Goal: Transaction & Acquisition: Purchase product/service

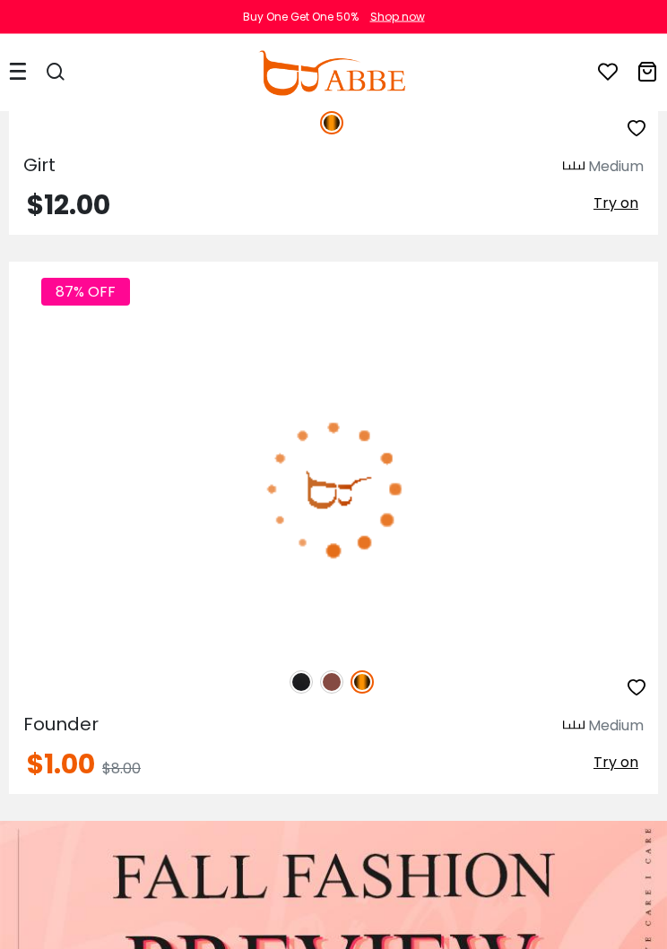
scroll to position [2547, 0]
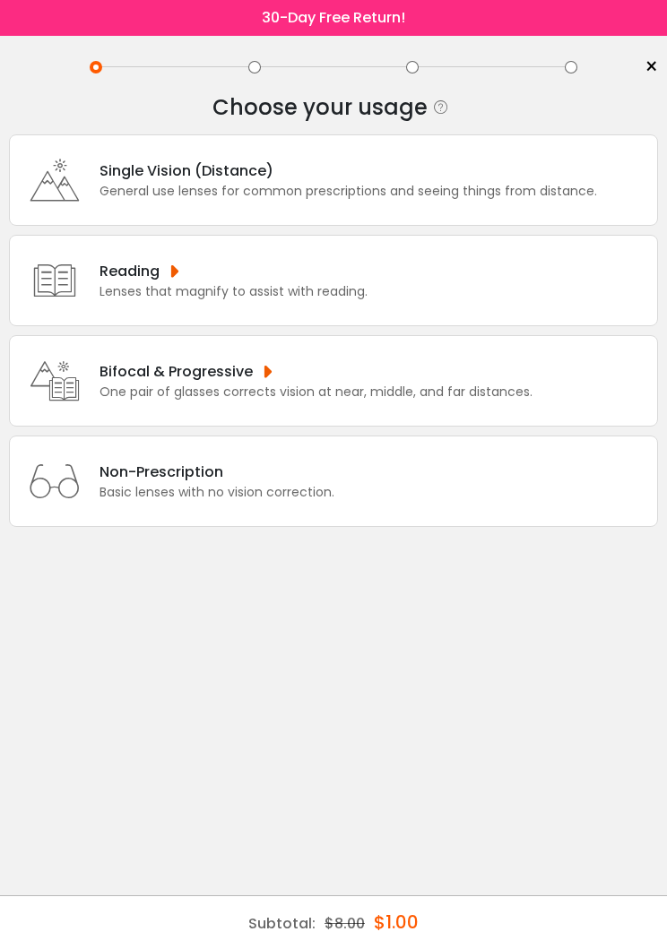
click at [349, 402] on div "One pair of glasses corrects vision at near, middle, and far distances." at bounding box center [315, 392] width 433 height 19
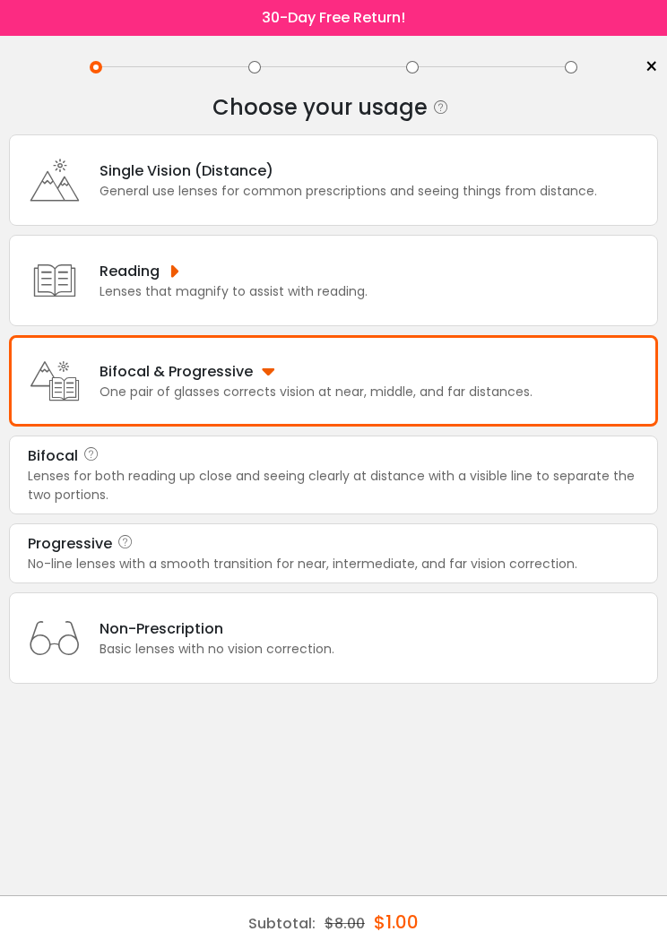
click at [251, 555] on div "Progressive" at bounding box center [333, 544] width 611 height 22
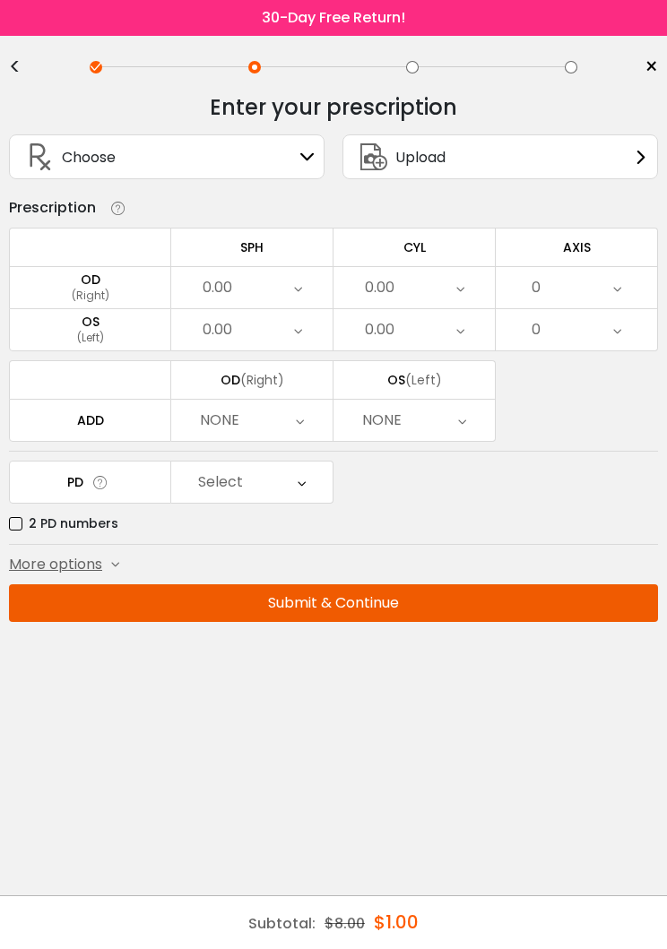
click at [512, 160] on div "Upload" at bounding box center [499, 156] width 315 height 45
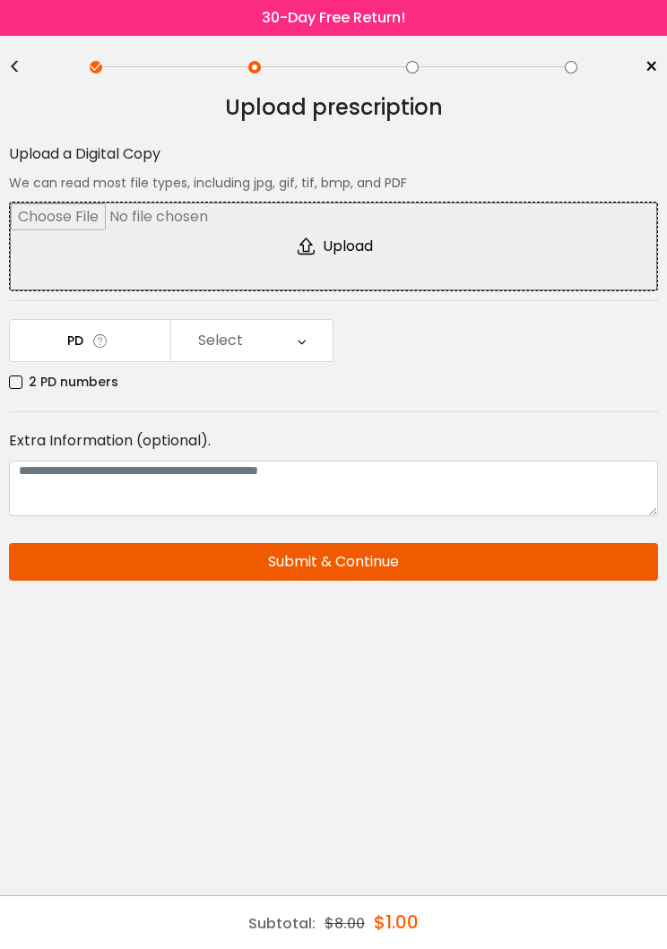
click at [353, 246] on input "file" at bounding box center [333, 247] width 647 height 88
type input "**********"
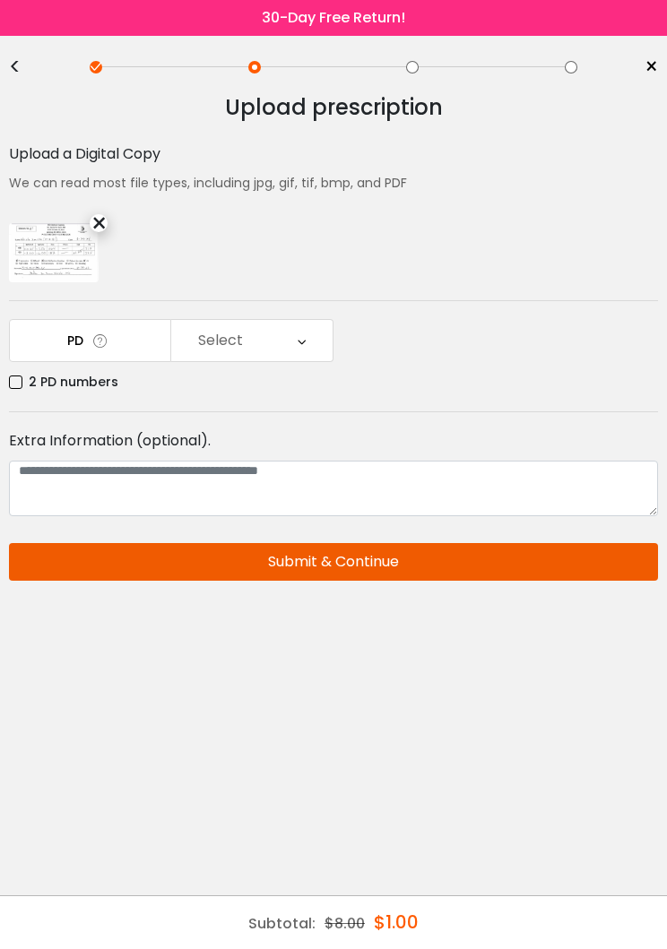
click at [19, 380] on label "2 PD numbers" at bounding box center [63, 382] width 109 height 22
click at [293, 341] on div "Right PD" at bounding box center [251, 340] width 161 height 41
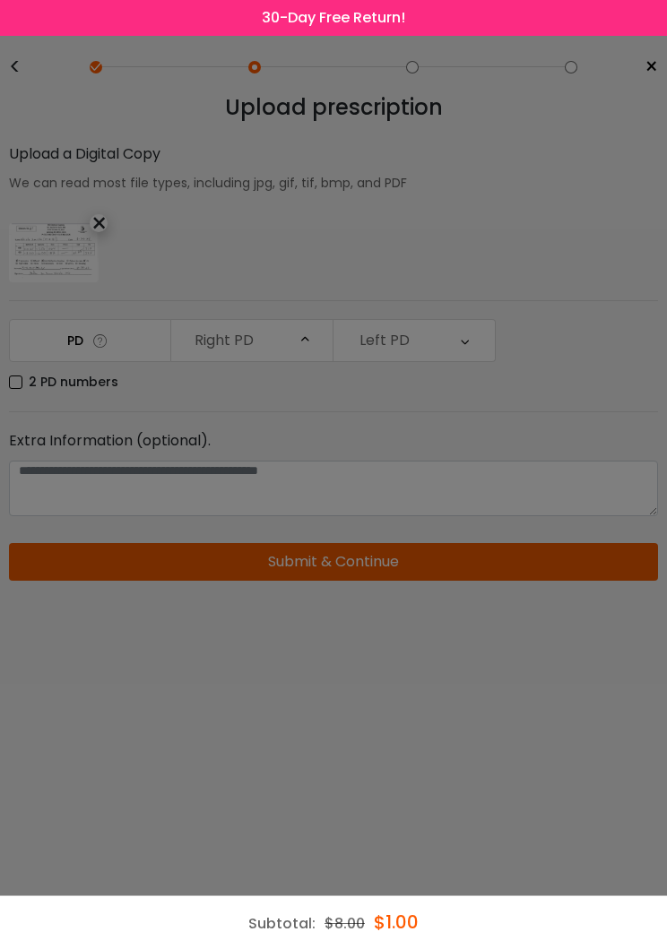
scroll to position [334, 0]
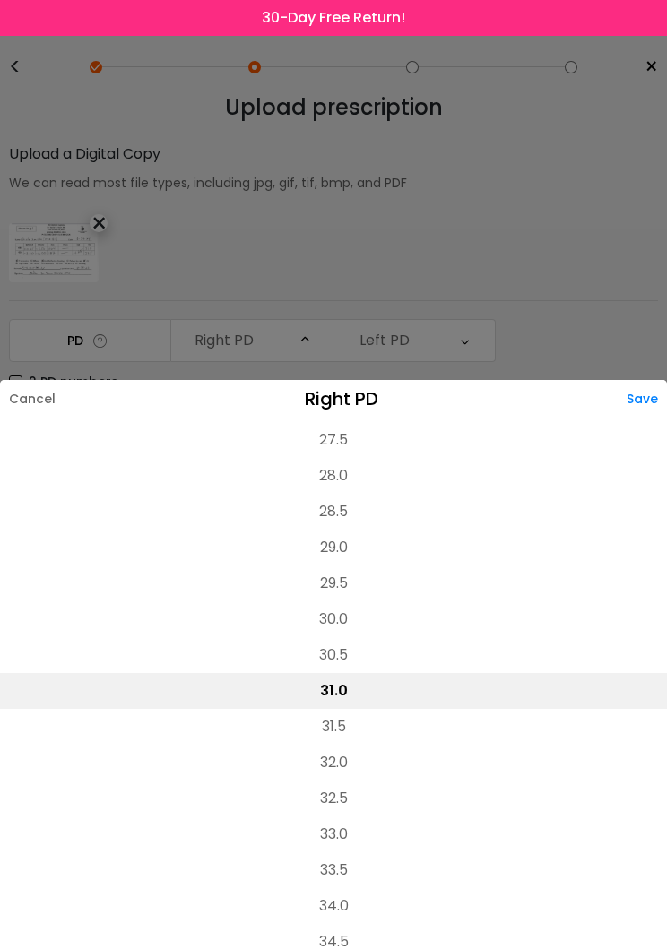
click at [344, 704] on li "31.0" at bounding box center [333, 691] width 667 height 36
click at [645, 411] on div "Save" at bounding box center [647, 399] width 40 height 38
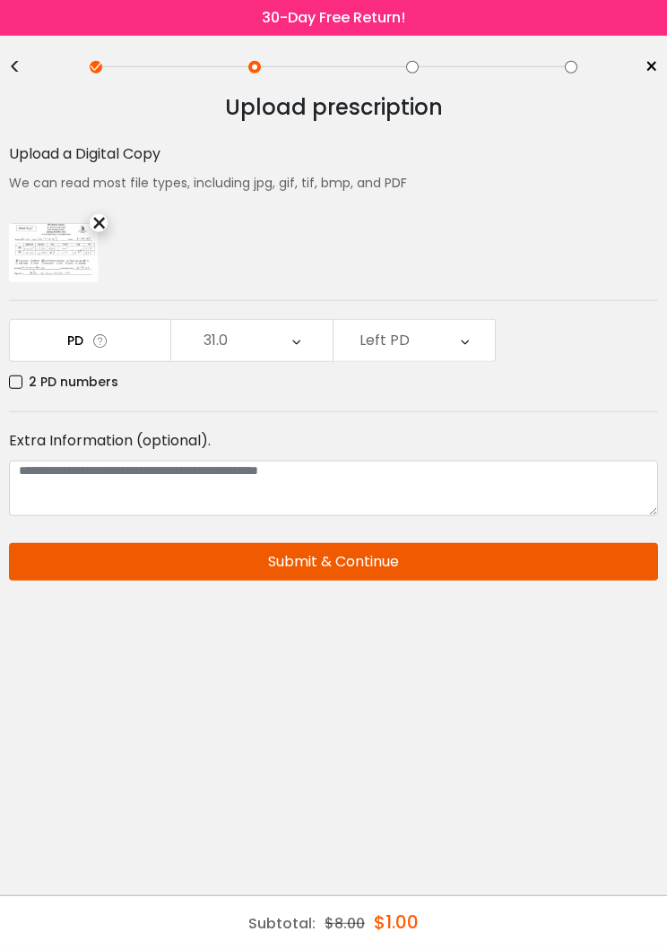
scroll to position [24, 0]
click at [459, 323] on div "Left PD" at bounding box center [413, 340] width 161 height 41
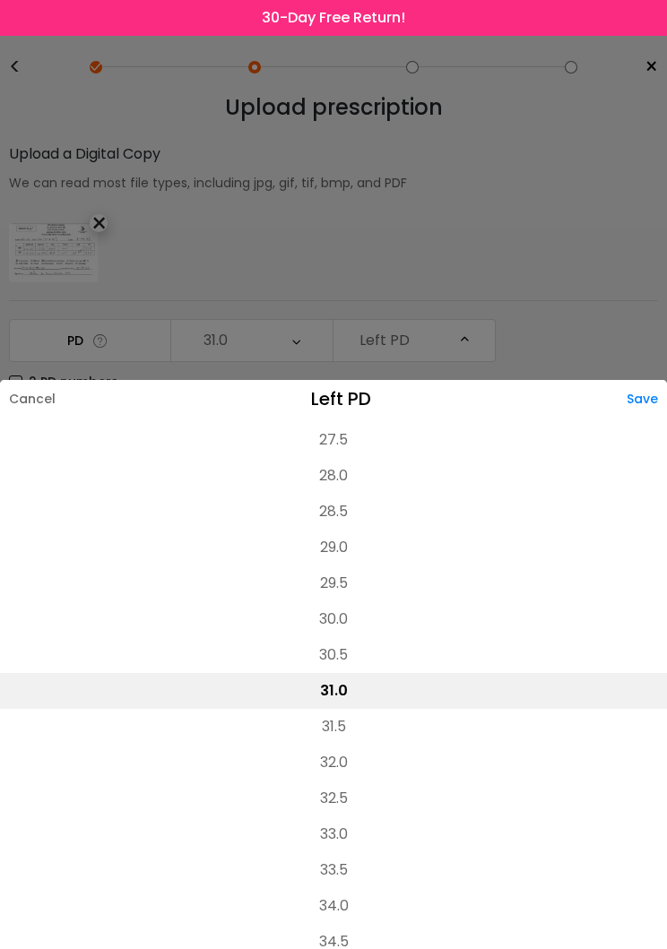
click at [341, 781] on li "32.5" at bounding box center [333, 799] width 667 height 36
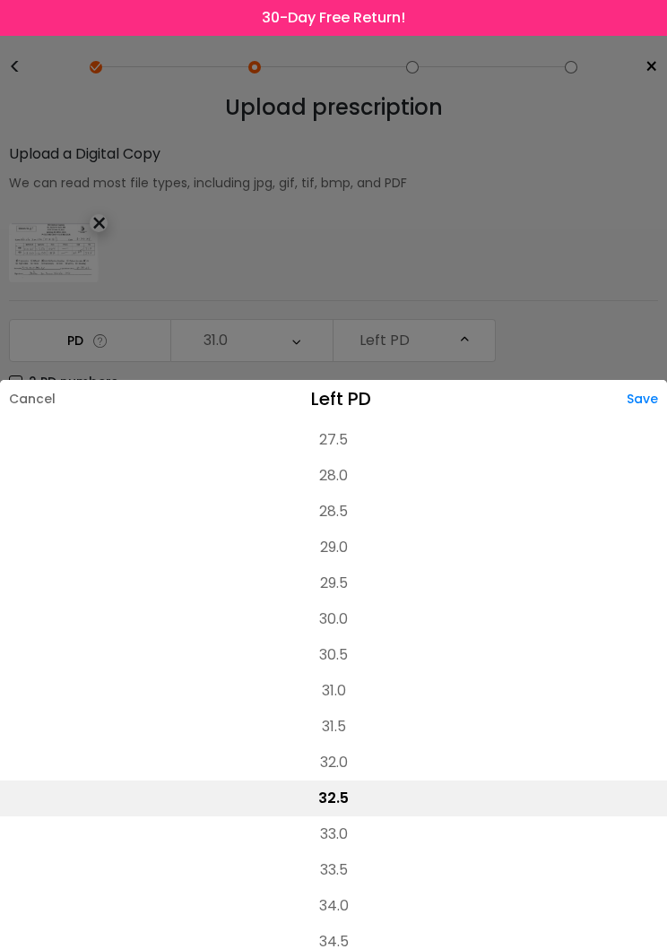
click at [639, 380] on div "Save" at bounding box center [647, 399] width 40 height 38
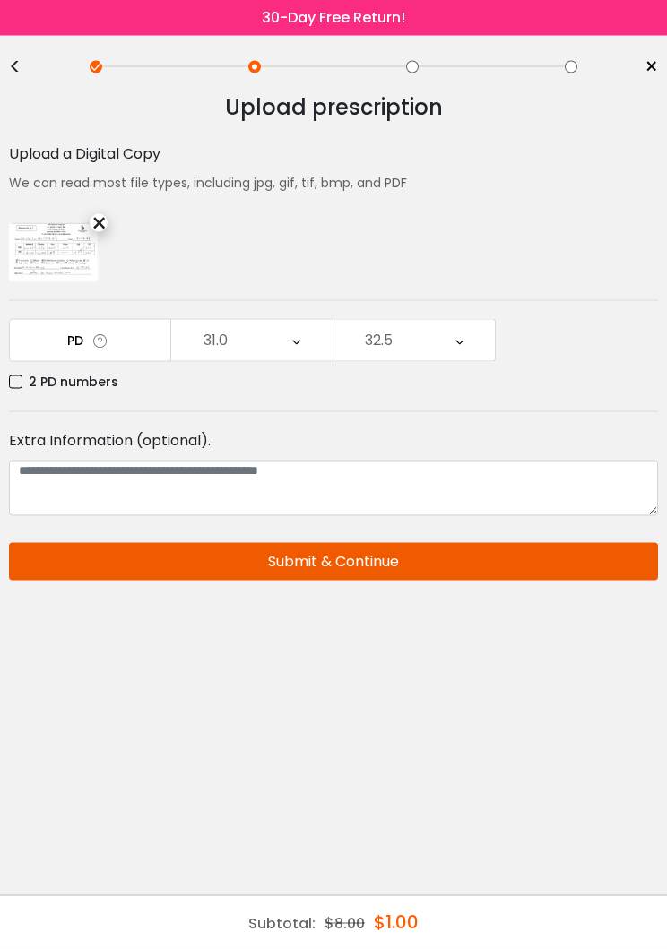
scroll to position [0, 0]
click at [415, 565] on button "Submit & Continue" at bounding box center [333, 562] width 649 height 38
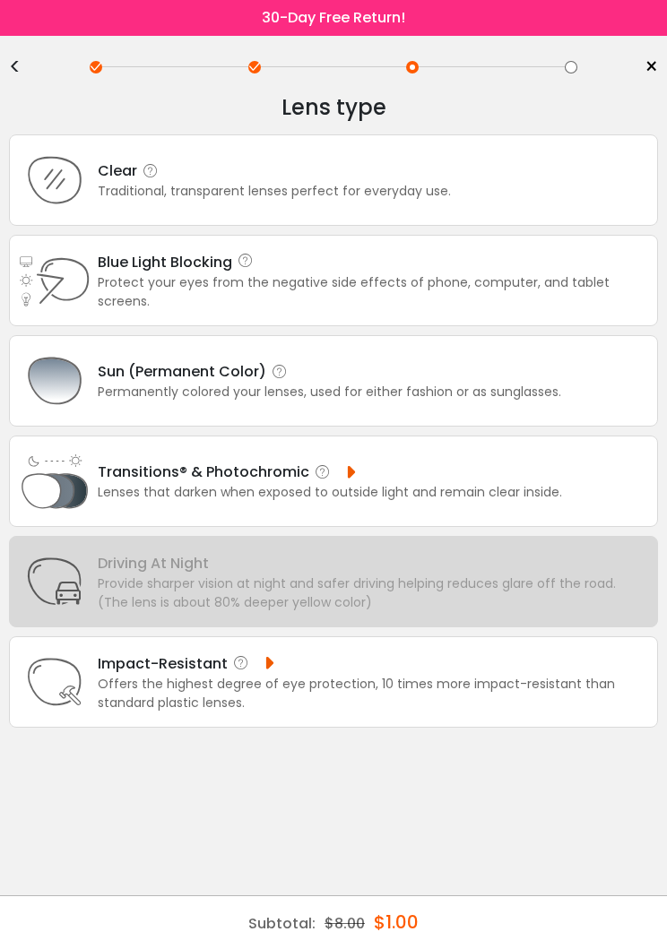
click at [437, 502] on div "Lenses that darken when exposed to outside light and remain clear inside." at bounding box center [330, 492] width 464 height 19
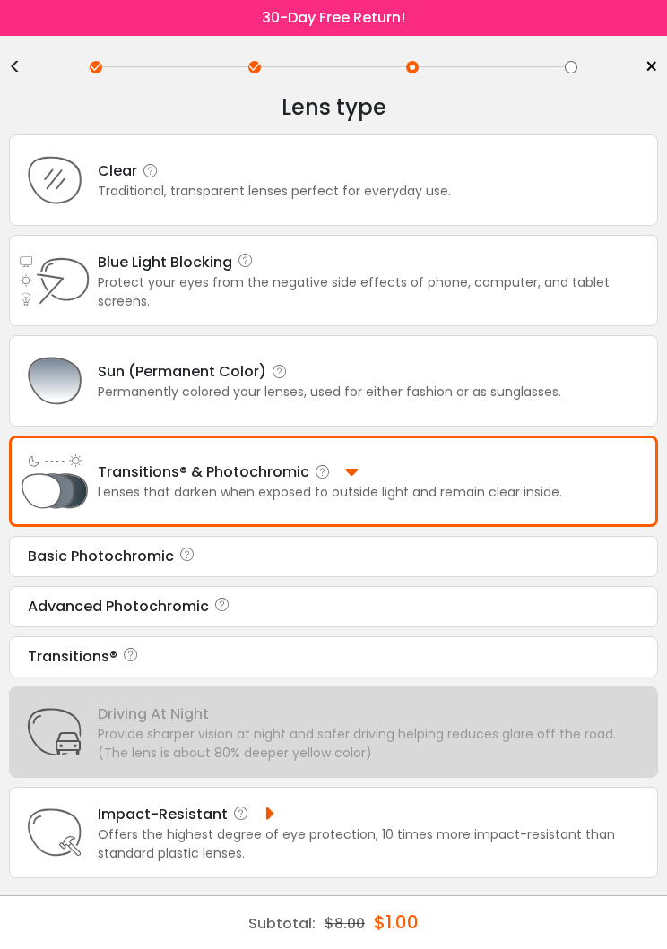
click at [260, 567] on div "Basic Photochromic" at bounding box center [333, 557] width 611 height 22
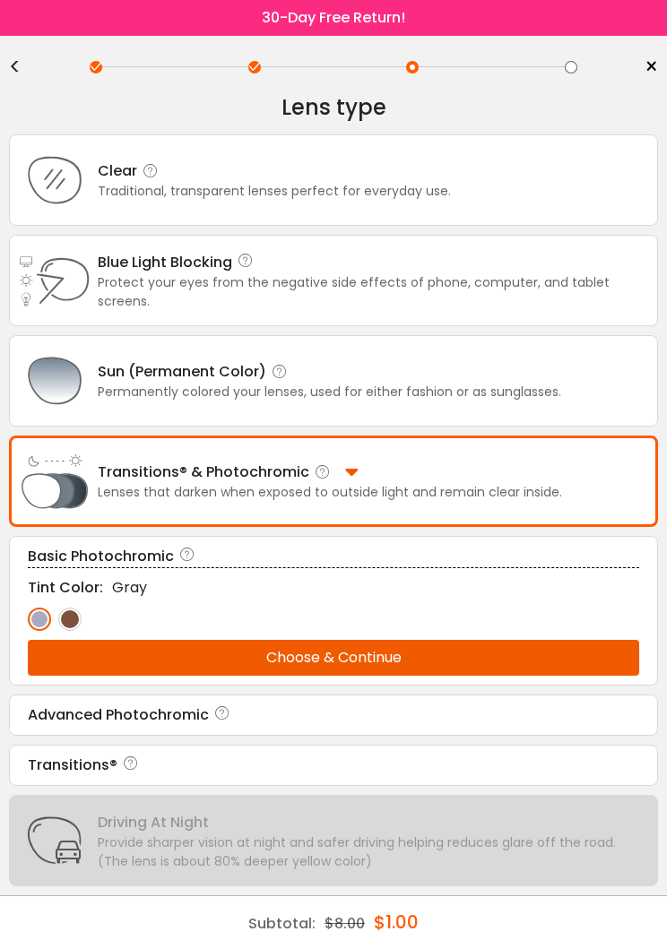
click at [239, 675] on button "Choose & Continue" at bounding box center [333, 658] width 611 height 36
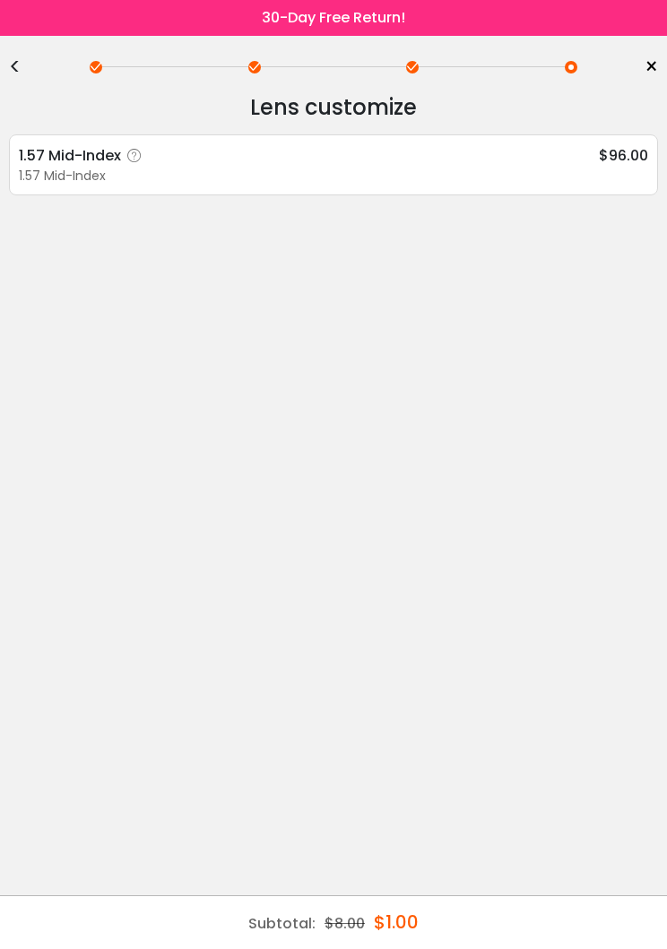
click at [214, 168] on div "1.57 Mid-Index" at bounding box center [333, 176] width 629 height 19
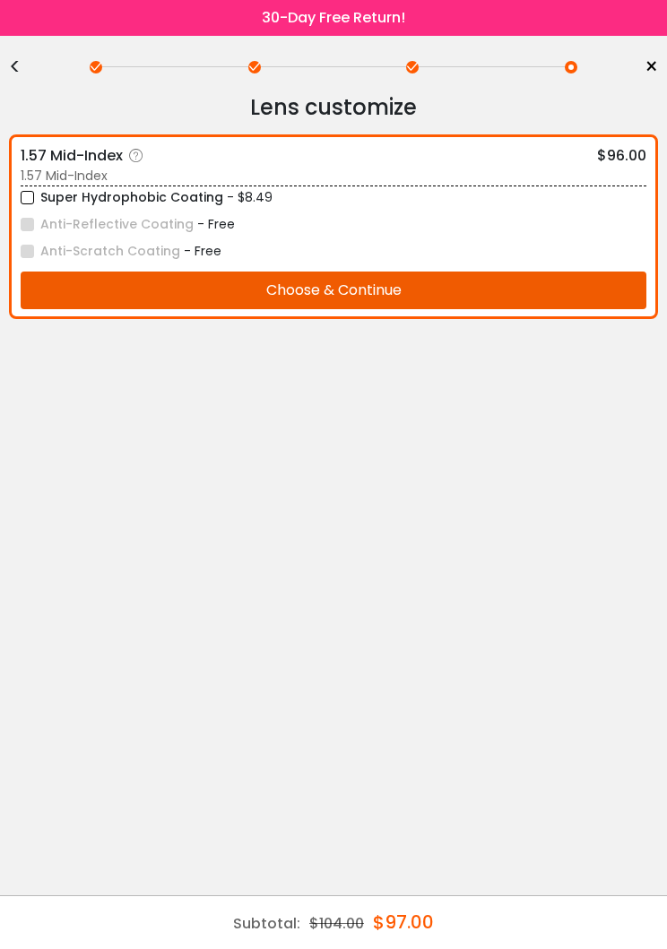
click at [30, 199] on label "Super Hydrophobic Coating" at bounding box center [122, 197] width 203 height 22
click at [203, 287] on button "Choose & Continue" at bounding box center [334, 291] width 626 height 38
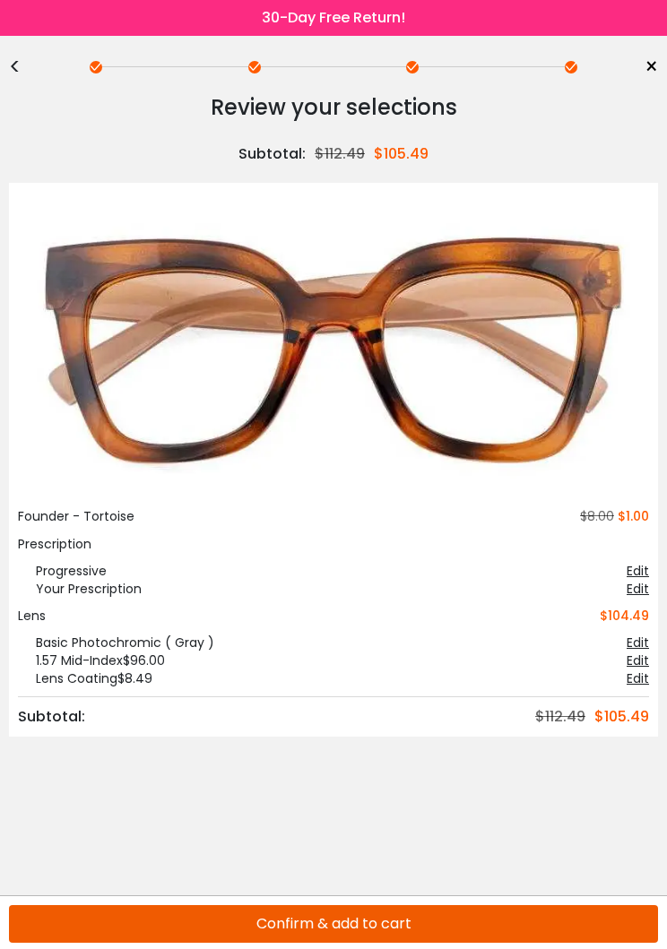
click at [650, 67] on span "×" at bounding box center [650, 67] width 13 height 27
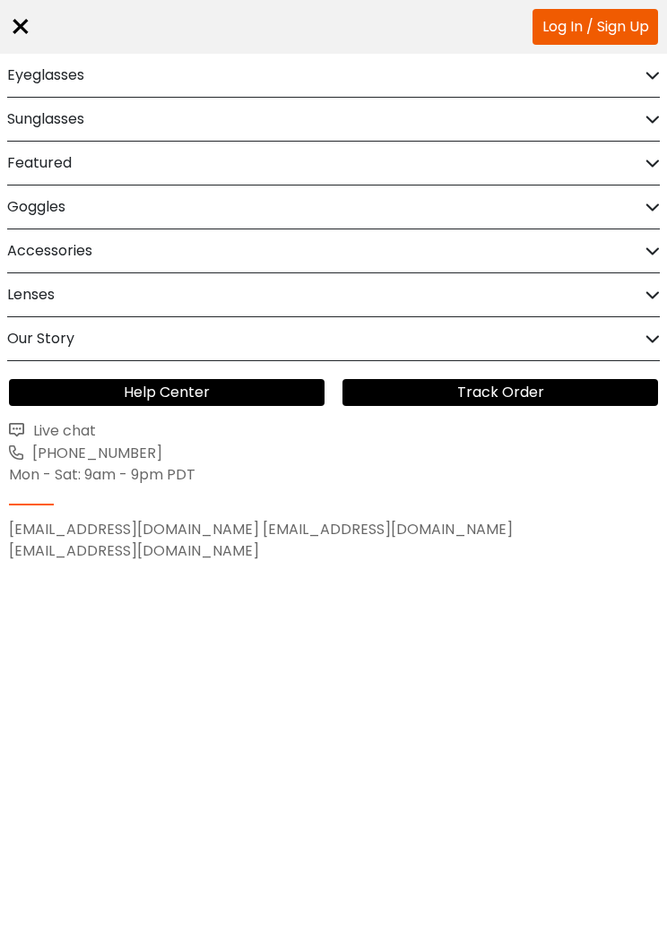
click at [269, 110] on div "Sunglasses" at bounding box center [333, 119] width 653 height 43
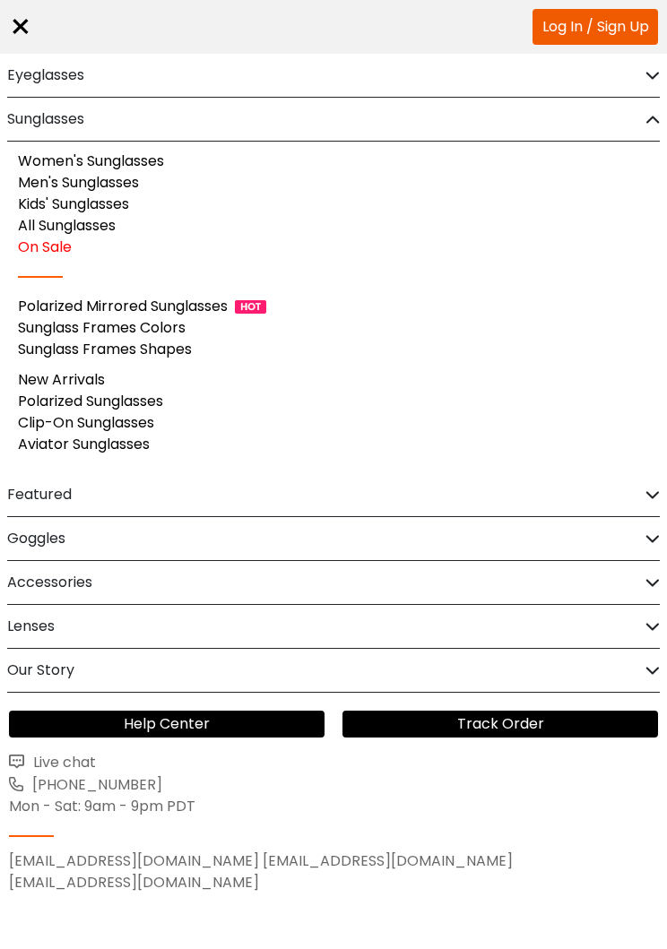
click at [114, 179] on link "Men's Sunglasses" at bounding box center [78, 182] width 121 height 21
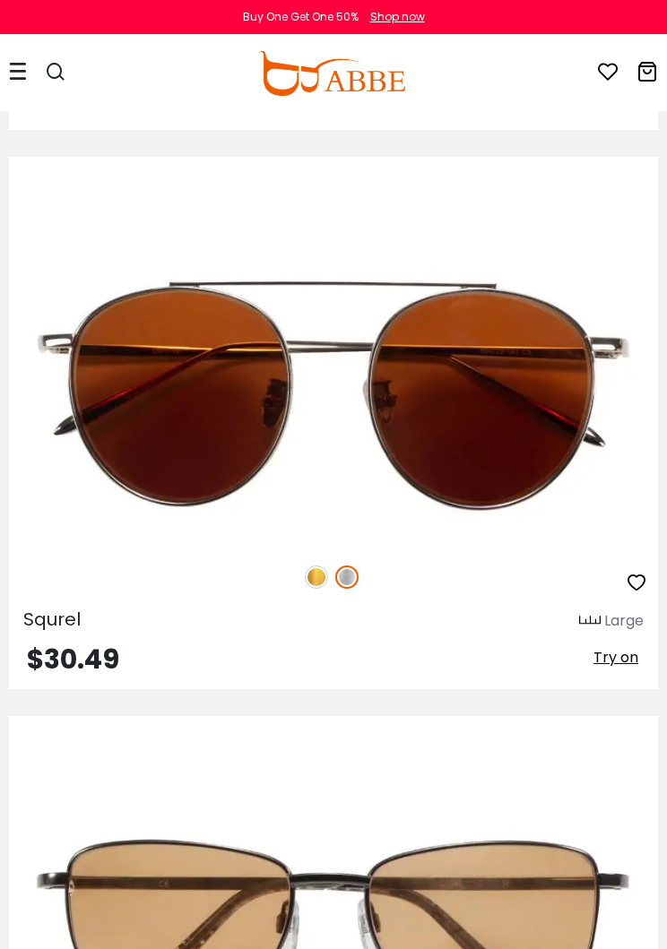
scroll to position [14553, 0]
